Goal: Navigation & Orientation: Find specific page/section

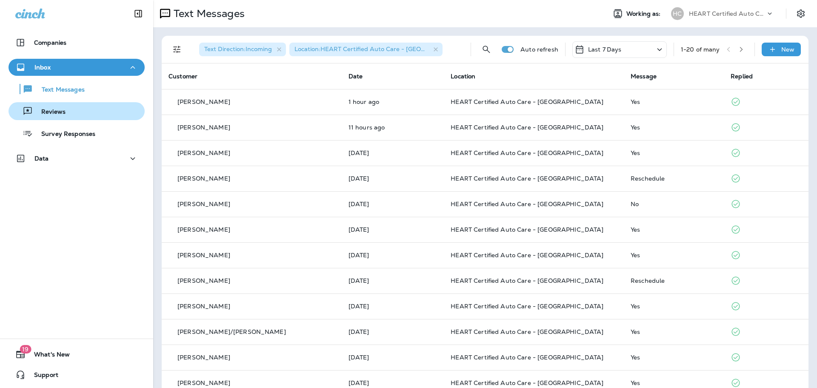
click at [71, 117] on div "Reviews" at bounding box center [76, 111] width 129 height 13
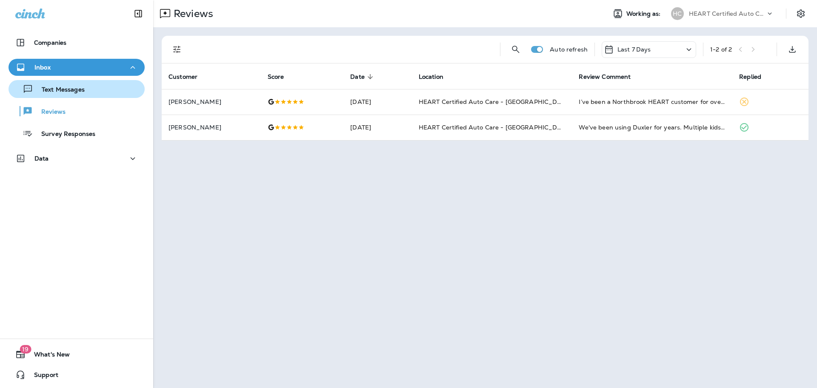
click at [80, 91] on p "Text Messages" at bounding box center [58, 90] width 51 height 8
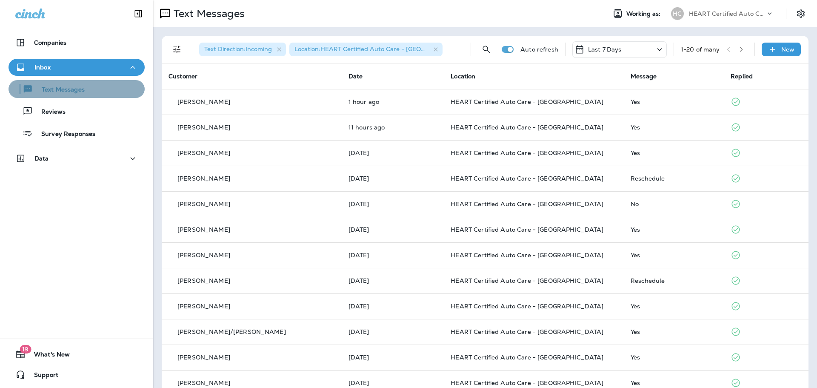
click at [88, 92] on div "Text Messages" at bounding box center [76, 89] width 129 height 13
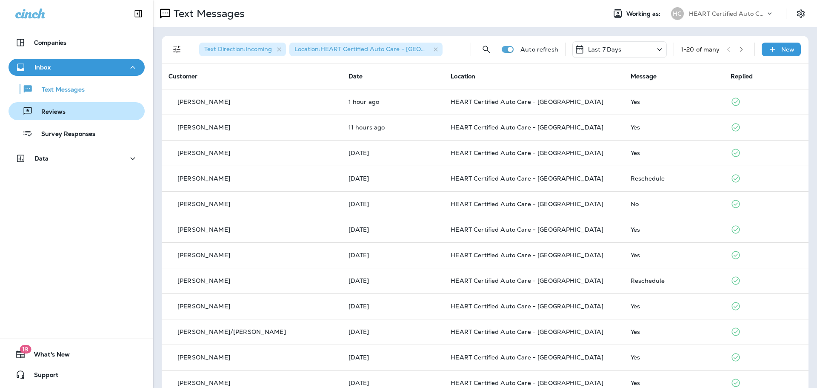
click at [59, 114] on p "Reviews" at bounding box center [49, 112] width 33 height 8
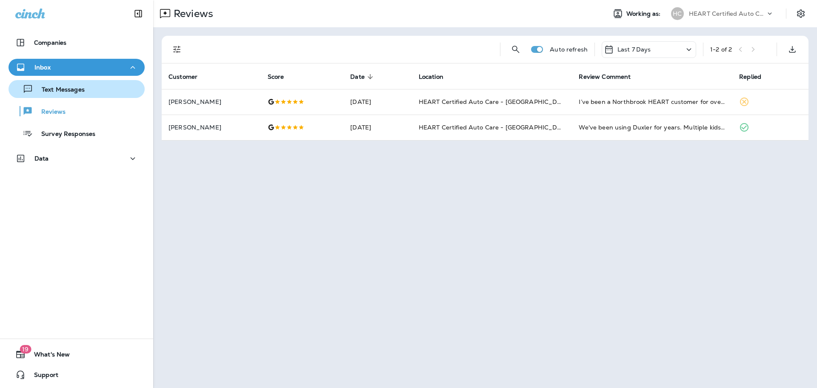
click at [66, 89] on p "Text Messages" at bounding box center [58, 90] width 51 height 8
